Goal: Complete application form

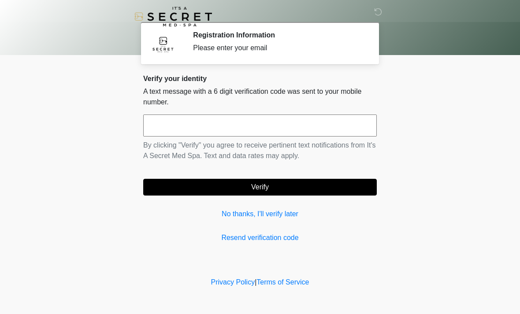
click at [266, 125] on input "text" at bounding box center [259, 126] width 233 height 22
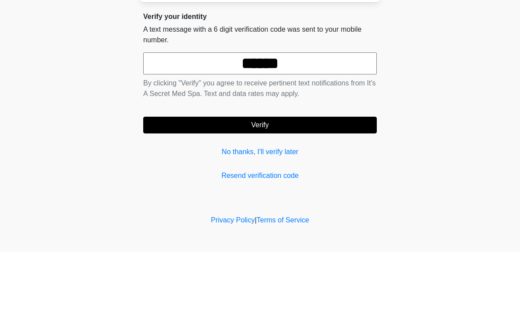
type input "******"
click at [294, 179] on button "Verify" at bounding box center [259, 187] width 233 height 17
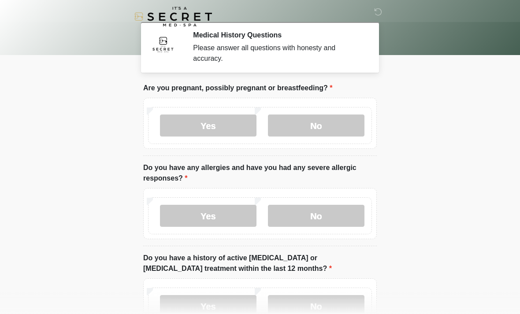
click at [319, 129] on label "No" at bounding box center [316, 126] width 96 height 22
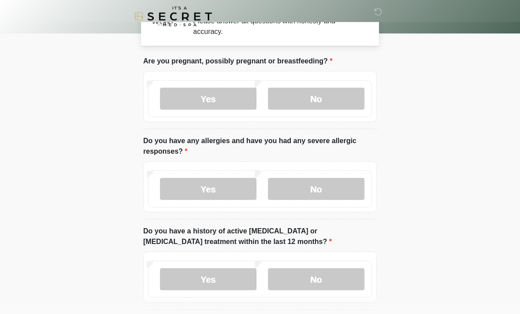
scroll to position [39, 0]
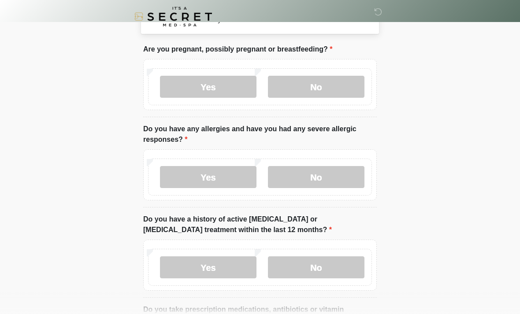
click at [325, 178] on label "No" at bounding box center [316, 177] width 96 height 22
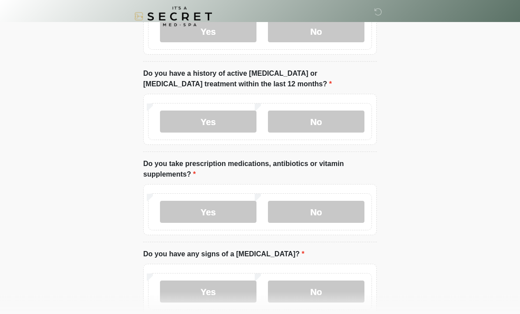
click at [325, 119] on label "No" at bounding box center [316, 122] width 96 height 22
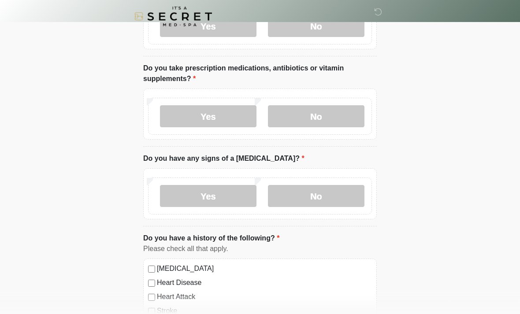
scroll to position [280, 0]
click at [343, 115] on label "No" at bounding box center [316, 116] width 96 height 22
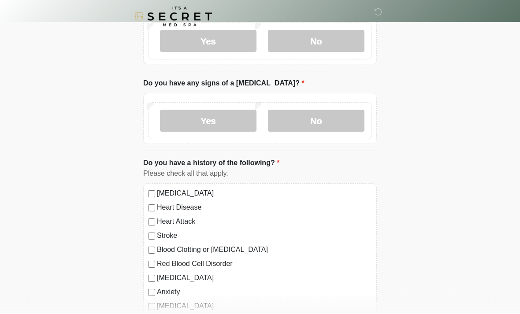
scroll to position [355, 0]
click at [336, 121] on label "No" at bounding box center [316, 121] width 96 height 22
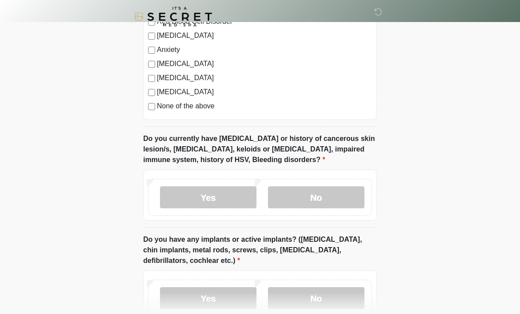
scroll to position [592, 0]
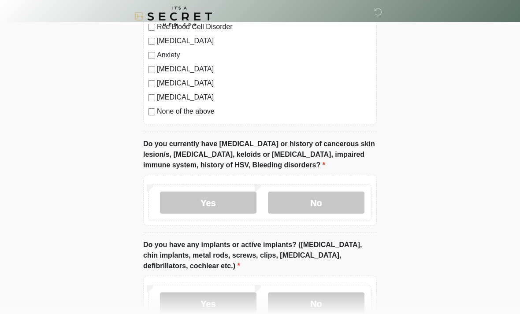
click at [159, 107] on label "None of the above" at bounding box center [264, 112] width 215 height 11
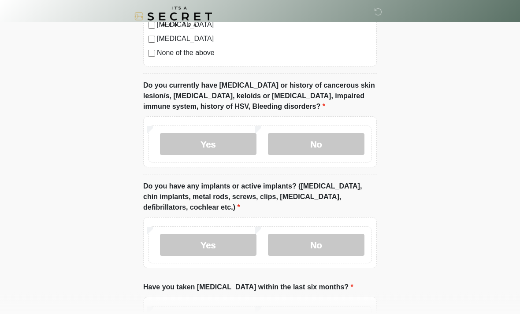
scroll to position [652, 0]
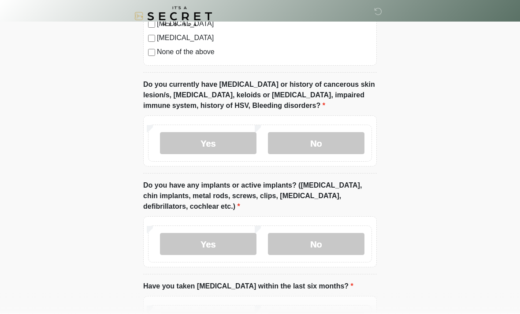
click at [336, 141] on label "No" at bounding box center [316, 144] width 96 height 22
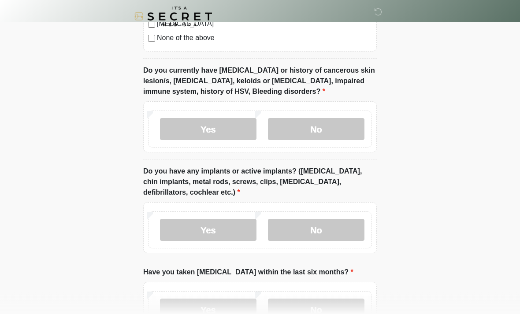
click at [238, 130] on label "Yes" at bounding box center [208, 129] width 96 height 22
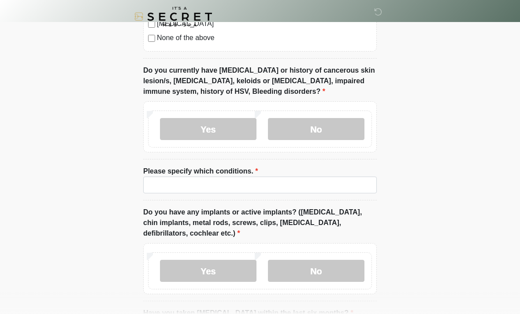
click at [319, 124] on label "No" at bounding box center [316, 129] width 96 height 22
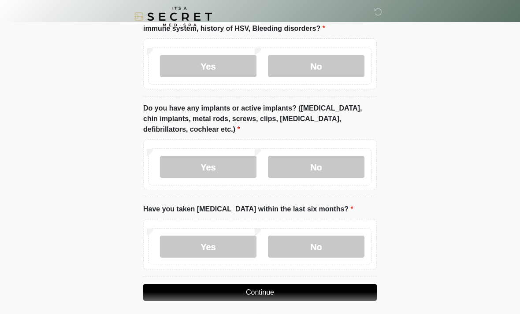
scroll to position [733, 0]
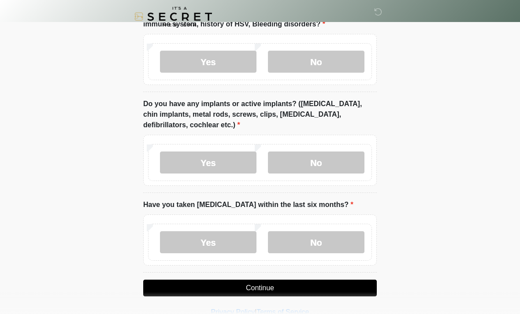
click at [330, 163] on label "No" at bounding box center [316, 163] width 96 height 22
click at [318, 243] on label "No" at bounding box center [316, 242] width 96 height 22
click at [263, 287] on button "Continue" at bounding box center [259, 288] width 233 height 17
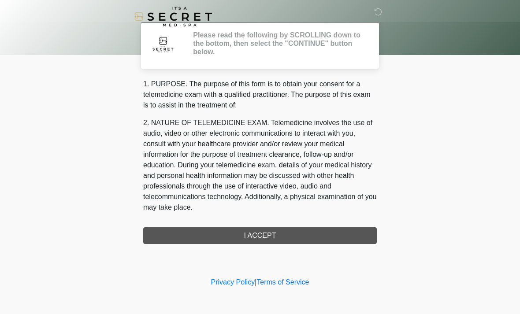
scroll to position [0, 0]
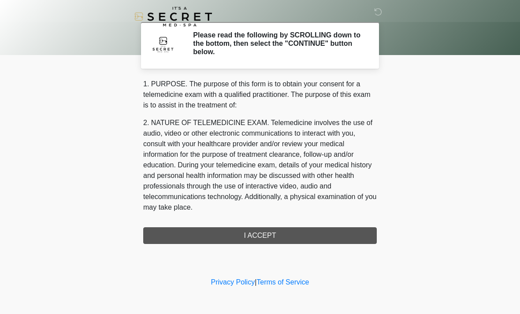
click at [263, 240] on div "1. PURPOSE. The purpose of this form is to obtain your consent for a telemedici…" at bounding box center [259, 161] width 233 height 165
click at [241, 236] on div "1. PURPOSE. The purpose of this form is to obtain your consent for a telemedici…" at bounding box center [259, 161] width 233 height 165
click at [241, 222] on div "1. PURPOSE. The purpose of this form is to obtain your consent for a telemedici…" at bounding box center [259, 161] width 233 height 165
click at [234, 235] on div "1. PURPOSE. The purpose of this form is to obtain your consent for a telemedici…" at bounding box center [259, 161] width 233 height 165
click at [272, 232] on div "1. PURPOSE. The purpose of this form is to obtain your consent for a telemedici…" at bounding box center [259, 161] width 233 height 165
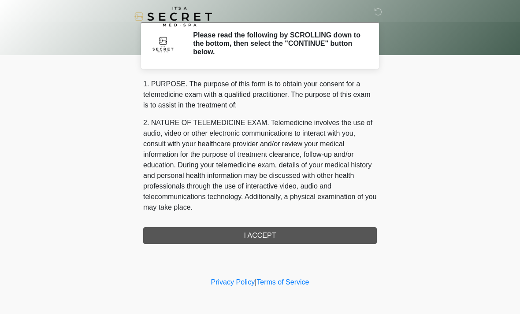
click at [268, 236] on div "1. PURPOSE. The purpose of this form is to obtain your consent for a telemedici…" at bounding box center [259, 161] width 233 height 165
click at [239, 240] on div "1. PURPOSE. The purpose of this form is to obtain your consent for a telemedici…" at bounding box center [259, 161] width 233 height 165
click at [249, 245] on div "‎ ‎ Please read the following by SCROLLING down to the bottom, then select the …" at bounding box center [260, 138] width 264 height 258
click at [216, 230] on div "1. PURPOSE. The purpose of this form is to obtain your consent for a telemedici…" at bounding box center [259, 161] width 233 height 165
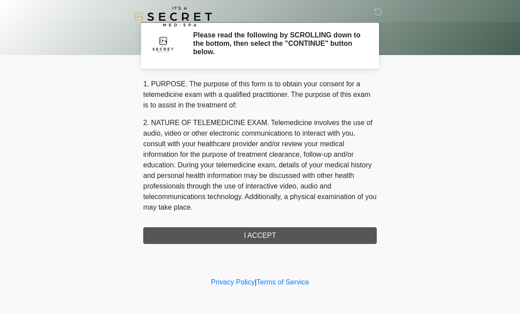
click at [215, 230] on div "1. PURPOSE. The purpose of this form is to obtain your consent for a telemedici…" at bounding box center [259, 161] width 233 height 165
click at [219, 231] on div "1. PURPOSE. The purpose of this form is to obtain your consent for a telemedici…" at bounding box center [259, 161] width 233 height 165
click at [249, 250] on div "‎ ‎ Please read the following by SCROLLING down to the bottom, then select the …" at bounding box center [260, 138] width 264 height 258
click at [249, 225] on div "1. PURPOSE. The purpose of this form is to obtain your consent for a telemedici…" at bounding box center [259, 161] width 233 height 165
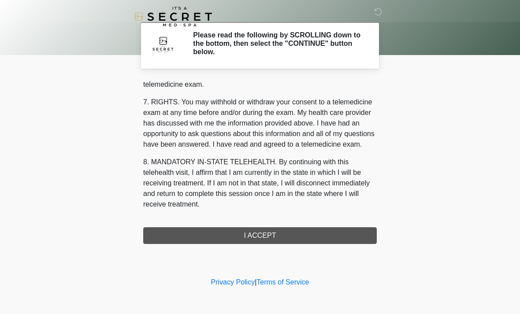
click at [226, 233] on div "1. PURPOSE. The purpose of this form is to obtain your consent for a telemedici…" at bounding box center [259, 161] width 233 height 165
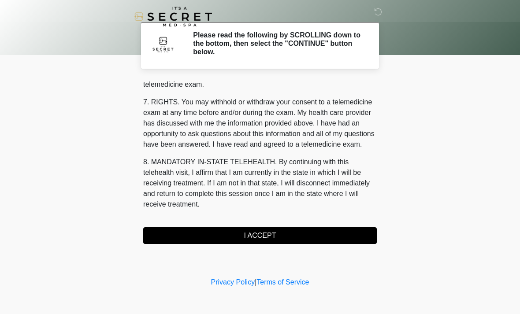
click at [226, 233] on button "I ACCEPT" at bounding box center [259, 235] width 233 height 17
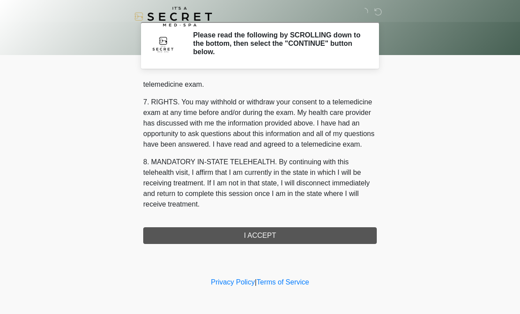
click at [218, 226] on div "1. PURPOSE. The purpose of this form is to obtain your consent for a telemedici…" at bounding box center [259, 161] width 233 height 165
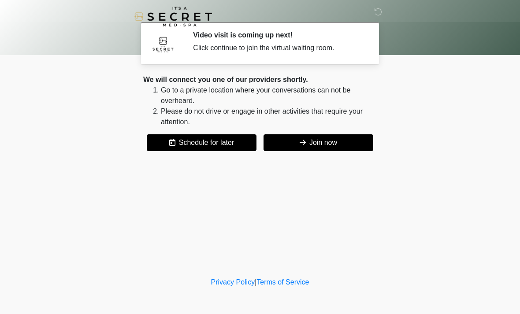
click at [292, 141] on button "Join now" at bounding box center [318, 142] width 110 height 17
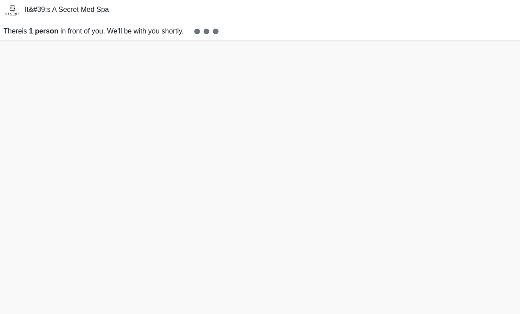
scroll to position [2, 0]
